Goal: Check status: Check status

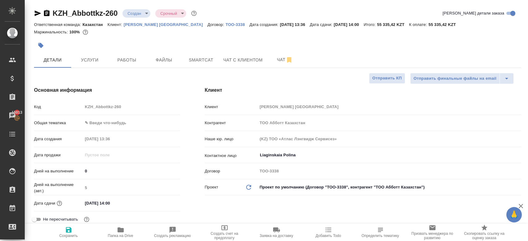
select select "RU"
click at [179, 41] on div at bounding box center [196, 46] width 325 height 14
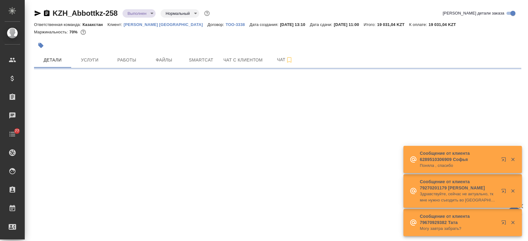
select select "RU"
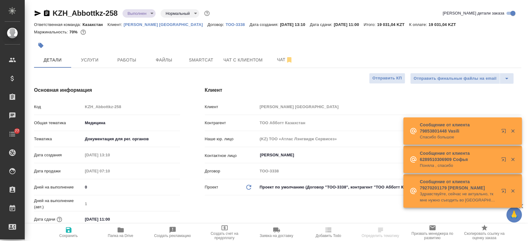
type textarea "x"
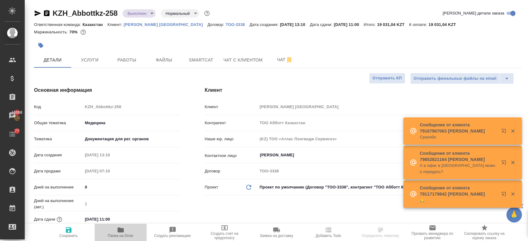
click at [117, 235] on span "Папка на Drive" at bounding box center [120, 236] width 25 height 4
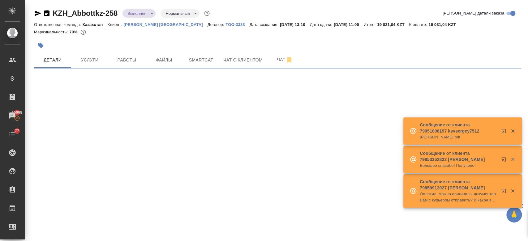
select select "RU"
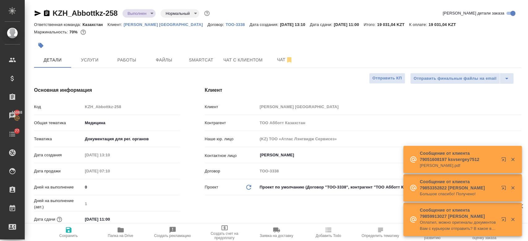
type textarea "x"
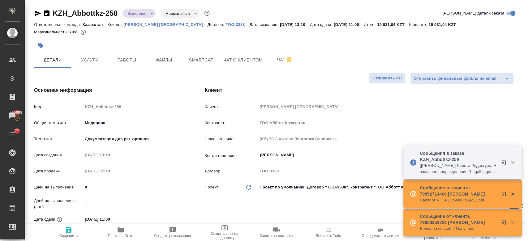
type textarea "x"
